Goal: Use online tool/utility: Use online tool/utility

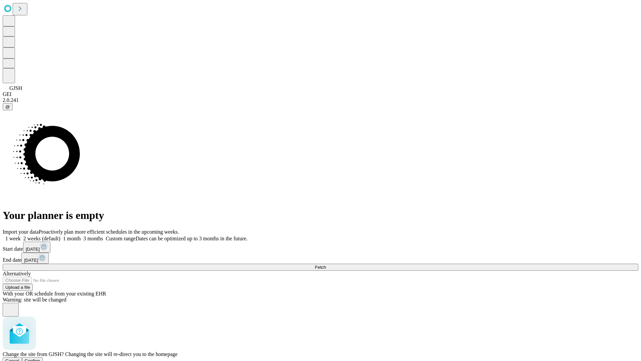
click at [40, 358] on span "Confirm" at bounding box center [33, 360] width 16 height 5
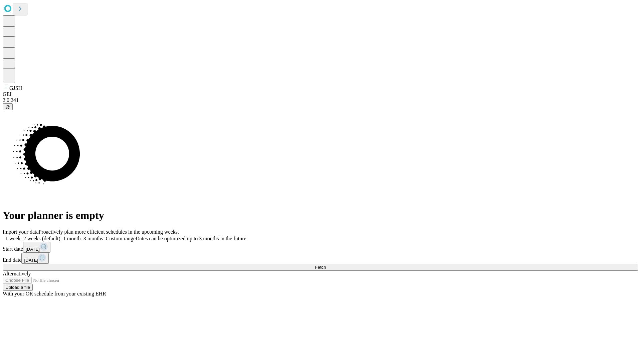
click at [21, 236] on label "1 week" at bounding box center [12, 239] width 18 height 6
click at [326, 265] on span "Fetch" at bounding box center [320, 267] width 11 height 5
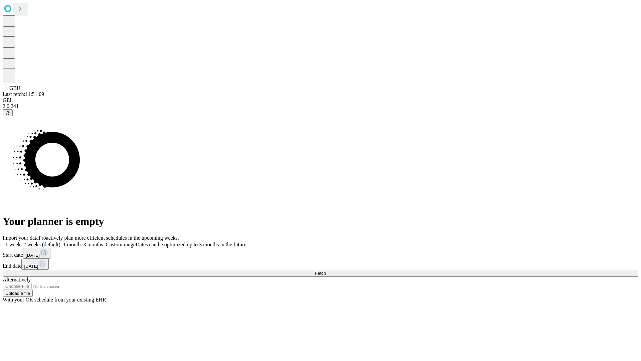
click at [21, 242] on label "1 week" at bounding box center [12, 245] width 18 height 6
click at [326, 271] on span "Fetch" at bounding box center [320, 273] width 11 height 5
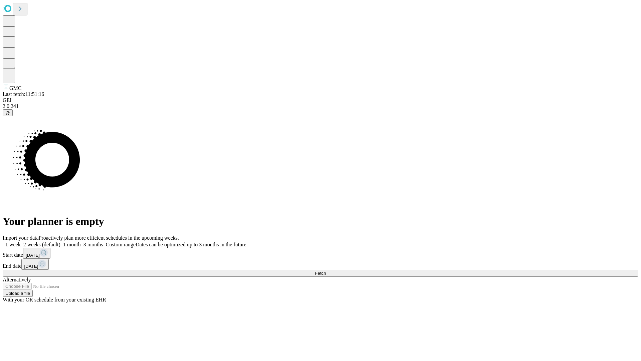
click at [21, 242] on label "1 week" at bounding box center [12, 245] width 18 height 6
click at [326, 271] on span "Fetch" at bounding box center [320, 273] width 11 height 5
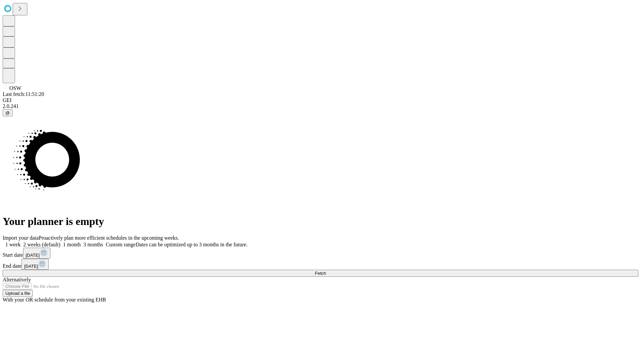
click at [21, 242] on label "1 week" at bounding box center [12, 245] width 18 height 6
click at [326, 271] on span "Fetch" at bounding box center [320, 273] width 11 height 5
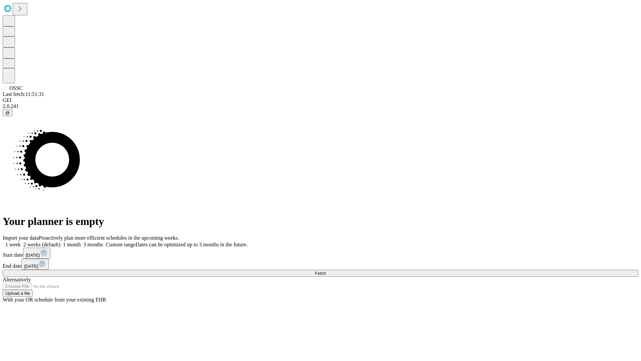
click at [21, 242] on label "1 week" at bounding box center [12, 245] width 18 height 6
click at [326, 271] on span "Fetch" at bounding box center [320, 273] width 11 height 5
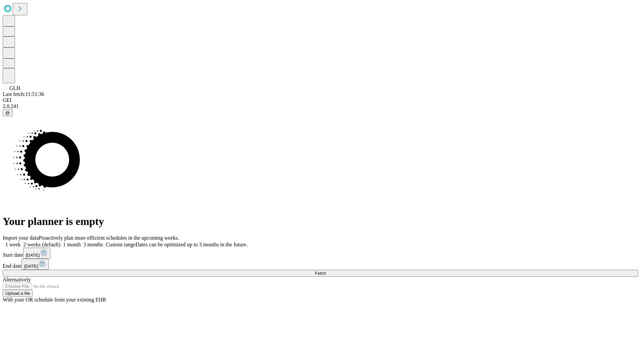
click at [21, 242] on label "1 week" at bounding box center [12, 245] width 18 height 6
click at [326, 271] on span "Fetch" at bounding box center [320, 273] width 11 height 5
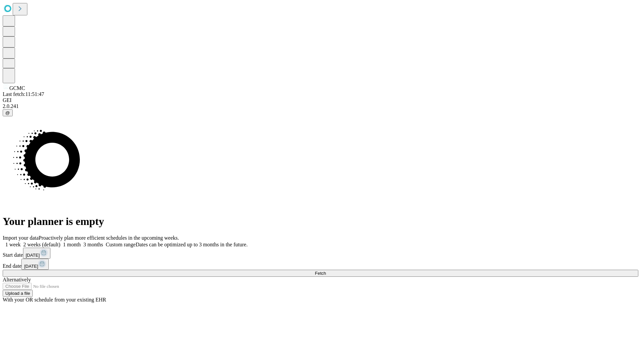
click at [21, 242] on label "1 week" at bounding box center [12, 245] width 18 height 6
click at [326, 271] on span "Fetch" at bounding box center [320, 273] width 11 height 5
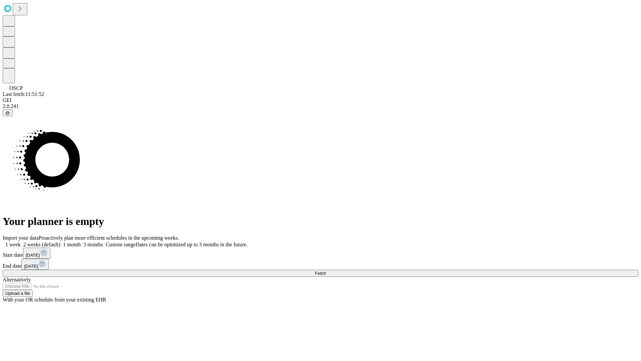
click at [21, 242] on label "1 week" at bounding box center [12, 245] width 18 height 6
click at [326, 271] on span "Fetch" at bounding box center [320, 273] width 11 height 5
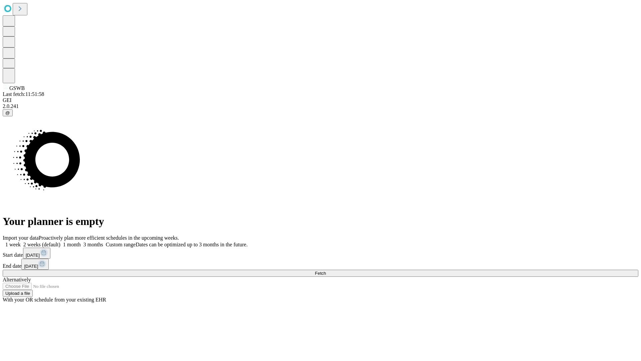
click at [21, 242] on label "1 week" at bounding box center [12, 245] width 18 height 6
click at [326, 271] on span "Fetch" at bounding box center [320, 273] width 11 height 5
